Goal: Task Accomplishment & Management: Manage account settings

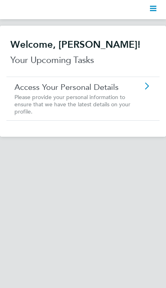
click at [127, 91] on link "Access Your Personal Details" at bounding box center [72, 87] width 117 height 10
click at [113, 50] on h2 "Welcome, [PERSON_NAME]!" at bounding box center [82, 45] width 145 height 12
click at [156, 7] on polygon "Main navigation" at bounding box center [153, 6] width 6 height 1
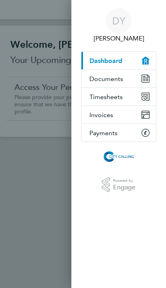
click at [134, 73] on button "Documents" at bounding box center [118, 79] width 75 height 18
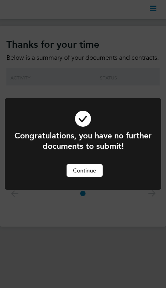
click at [91, 169] on button "Continue" at bounding box center [85, 170] width 36 height 13
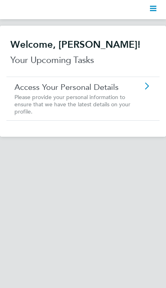
click at [156, 14] on svg-icon "Main navigation" at bounding box center [153, 10] width 6 height 10
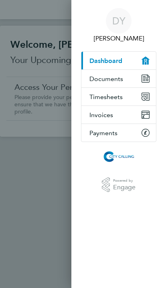
click at [116, 96] on span "Timesheets" at bounding box center [105, 97] width 33 height 8
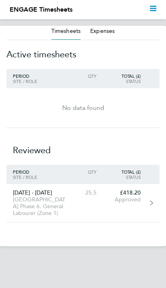
click at [83, 203] on link "[DATE] - [DATE] [GEOGRAPHIC_DATA] Phase 6, General Labourer (Zone 1) 25.5 £418.…" at bounding box center [82, 203] width 153 height 38
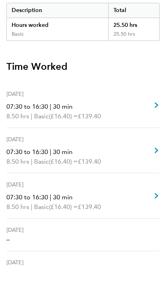
scroll to position [116, 0]
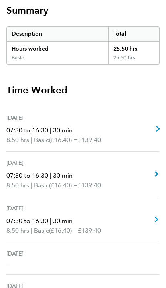
click at [101, 126] on p "07:30 to 16:30 | 30 min" at bounding box center [53, 131] width 95 height 10
select select "30"
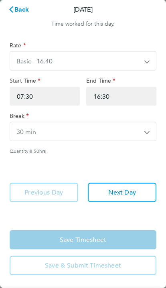
scroll to position [45, 0]
click at [11, 9] on icon "button" at bounding box center [11, 9] width 4 height 6
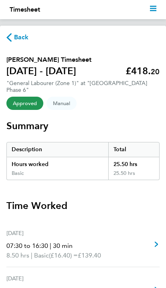
click at [60, 97] on span "Manual" at bounding box center [62, 103] width 30 height 13
click at [63, 101] on span "Manual" at bounding box center [62, 103] width 30 height 13
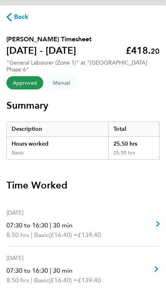
scroll to position [20, 0]
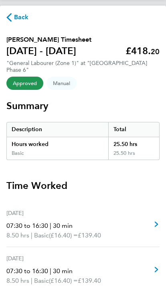
click at [20, 70] on section "[PERSON_NAME] Timesheet [DATE] - [DATE] £418. 20 "General Labourer (Zone 1)" at…" at bounding box center [82, 61] width 153 height 52
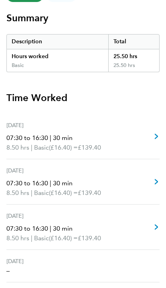
scroll to position [107, 0]
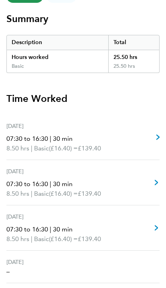
click at [129, 132] on link "[DATE] 07:30 to 16:30 | 30 min 8.50 hrs | Basic (£16.40) = £139.40 View" at bounding box center [82, 137] width 153 height 45
select select "30"
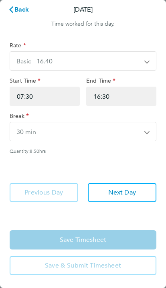
click at [13, 12] on icon "button" at bounding box center [11, 9] width 6 height 6
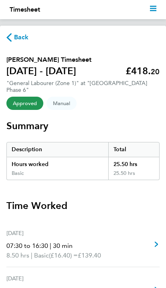
select select "30"
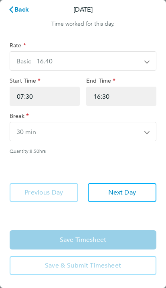
click at [126, 187] on button "Next Day" at bounding box center [122, 192] width 69 height 19
select select "30"
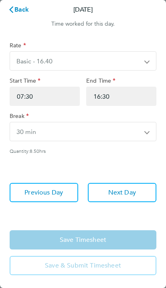
click at [123, 196] on span "Next Day" at bounding box center [122, 193] width 28 height 8
select select "30"
click at [46, 181] on div "Rate Basic - 16.40 Start Time 07:30 End Time 16:30 Break 0 min 15 min 30 min 45…" at bounding box center [83, 124] width 166 height 185
click at [58, 198] on button "Previous Day" at bounding box center [44, 192] width 69 height 19
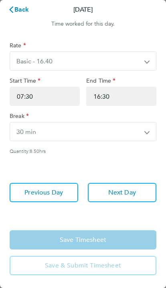
select select "30"
click at [53, 198] on button "Previous Day" at bounding box center [44, 192] width 69 height 19
select select "30"
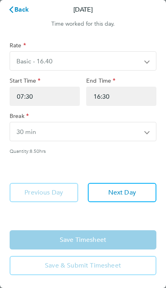
click at [136, 193] on span "Next Day" at bounding box center [122, 193] width 28 height 8
select select "30"
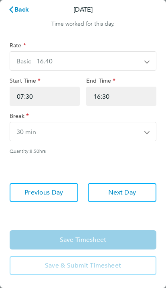
click at [135, 194] on span "Next Day" at bounding box center [122, 193] width 28 height 8
select select "30"
click at [21, 10] on span "Back" at bounding box center [21, 10] width 15 height 8
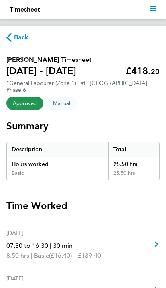
click at [15, 39] on span "Back" at bounding box center [21, 38] width 15 height 10
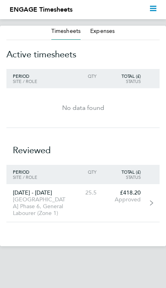
click at [102, 32] on button "Expenses" at bounding box center [102, 31] width 24 height 8
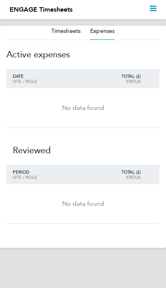
click at [65, 35] on button "Timesheets" at bounding box center [65, 31] width 29 height 8
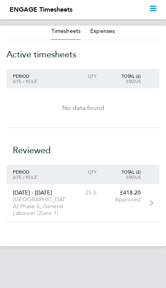
click at [151, 11] on polygon "Main navigation" at bounding box center [153, 10] width 6 height 1
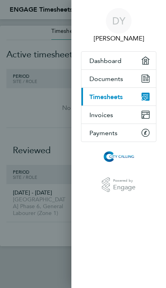
click at [123, 133] on button "Payments" at bounding box center [118, 133] width 75 height 18
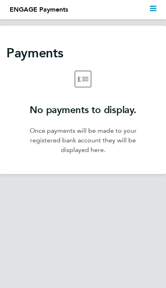
click at [150, 7] on polygon "Main navigation" at bounding box center [153, 6] width 6 height 1
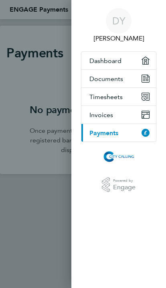
click at [118, 115] on button "Invoices" at bounding box center [118, 115] width 75 height 18
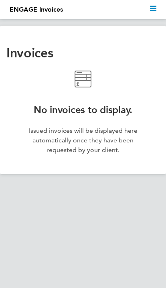
click at [153, 14] on svg-icon "Main navigation" at bounding box center [153, 10] width 6 height 10
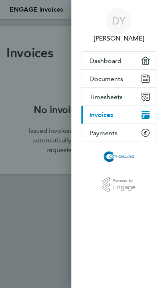
click at [120, 97] on span "Timesheets" at bounding box center [105, 97] width 33 height 8
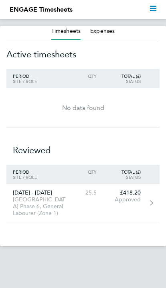
click at [154, 7] on polygon "Main navigation" at bounding box center [153, 6] width 6 height 1
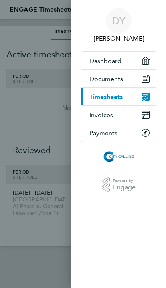
click at [119, 81] on span "Documents" at bounding box center [106, 79] width 34 height 8
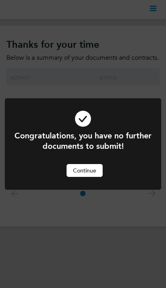
click at [93, 167] on button "Continue" at bounding box center [85, 170] width 36 height 13
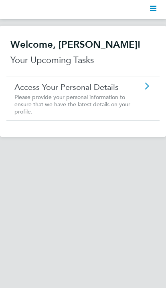
click at [155, 6] on icon "Main navigation" at bounding box center [153, 8] width 6 height 6
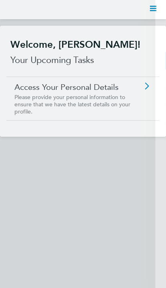
click at [116, 26] on span "DY" at bounding box center [118, 21] width 13 height 10
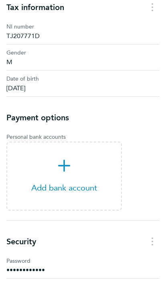
scroll to position [235, 0]
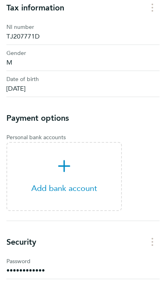
click at [69, 187] on span "Add bank account" at bounding box center [64, 176] width 114 height 33
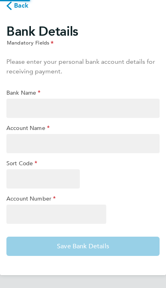
scroll to position [14, 0]
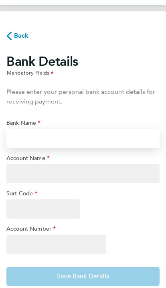
click at [73, 142] on input "Bank Name" at bounding box center [82, 138] width 153 height 19
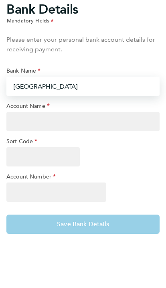
type input "[GEOGRAPHIC_DATA]"
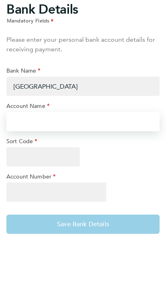
click at [85, 164] on input "Account Name" at bounding box center [82, 173] width 153 height 19
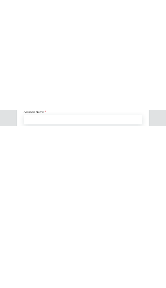
scroll to position [47, 0]
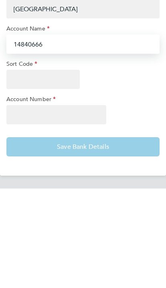
type input "14840666"
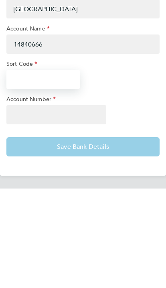
click at [51, 169] on input "Sort Code" at bounding box center [42, 178] width 73 height 19
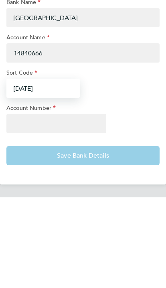
type input "[DATE]"
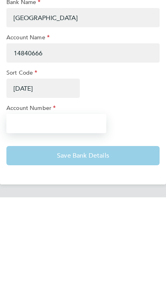
click at [70, 205] on input "Account Number" at bounding box center [56, 214] width 100 height 19
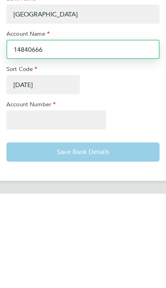
click at [76, 134] on input "14840666" at bounding box center [82, 143] width 153 height 19
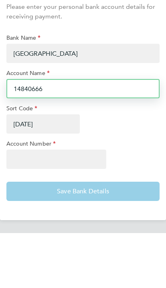
click at [47, 134] on input "14840666" at bounding box center [82, 143] width 153 height 19
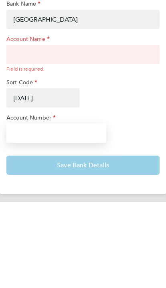
click at [48, 210] on input "Account Number" at bounding box center [56, 219] width 100 height 19
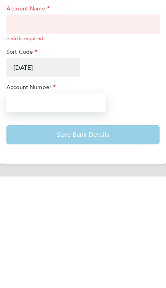
scroll to position [55, 0]
click at [45, 205] on input "Account Number" at bounding box center [56, 214] width 100 height 19
paste input "14840666"
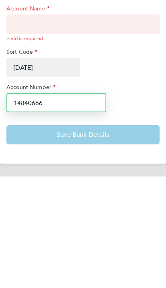
scroll to position [55, 0]
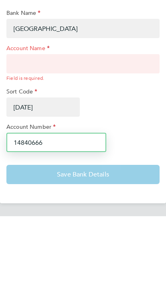
type input "14840666"
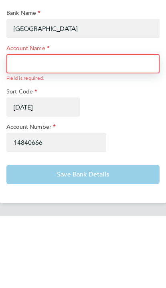
click at [71, 126] on input "Account Name" at bounding box center [82, 135] width 153 height 19
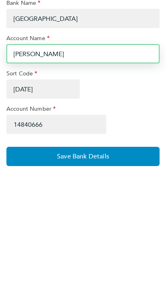
scroll to position [27, 0]
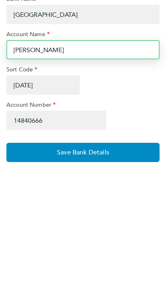
type input "[PERSON_NAME]"
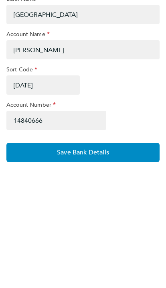
click at [96, 260] on span "Save Bank Details" at bounding box center [83, 264] width 52 height 8
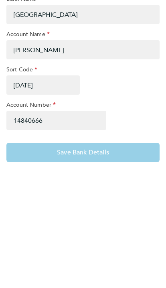
scroll to position [47, 0]
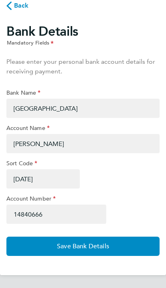
click at [88, 249] on span "Save Bank Details" at bounding box center [83, 246] width 52 height 8
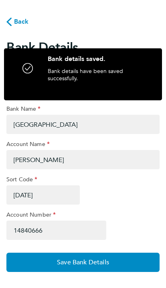
scroll to position [0, 0]
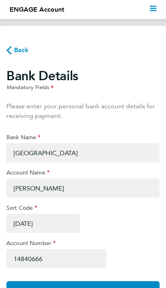
click at [11, 47] on icon "button" at bounding box center [8, 50] width 5 height 8
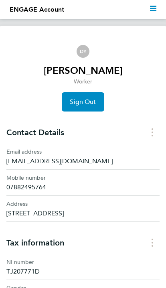
click at [91, 95] on button "Sign Out" at bounding box center [83, 101] width 42 height 19
